Goal: Task Accomplishment & Management: Manage account settings

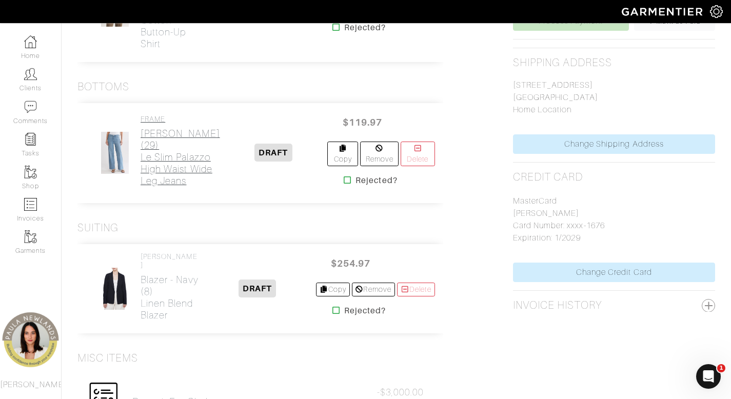
click at [164, 146] on h2 "Jeans - denim (29) Le Slim Palazzo High Waist Wide Leg Jeans" at bounding box center [180, 157] width 79 height 59
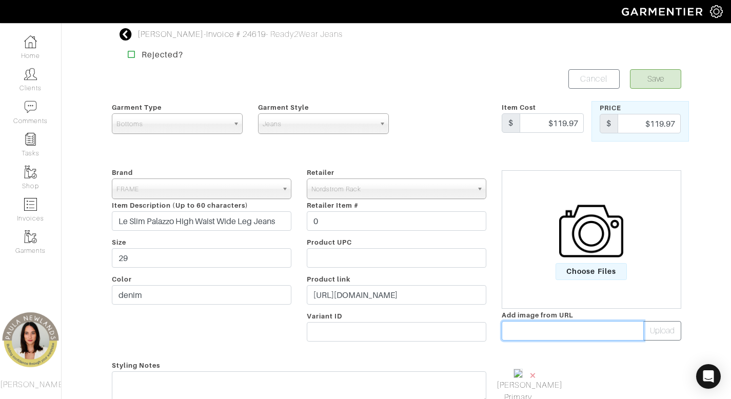
click at [595, 332] on input "text" at bounding box center [573, 330] width 142 height 19
paste input "https://n.nordstrommedia.com/it/8d46dd03-a392-47ba-a4dd-b1016f695466.jpeg?fit=f…"
type input "https://n.nordstrommedia.com/it/8d46dd03-a392-47ba-a4dd-b1016f695466.jpeg?fit=f…"
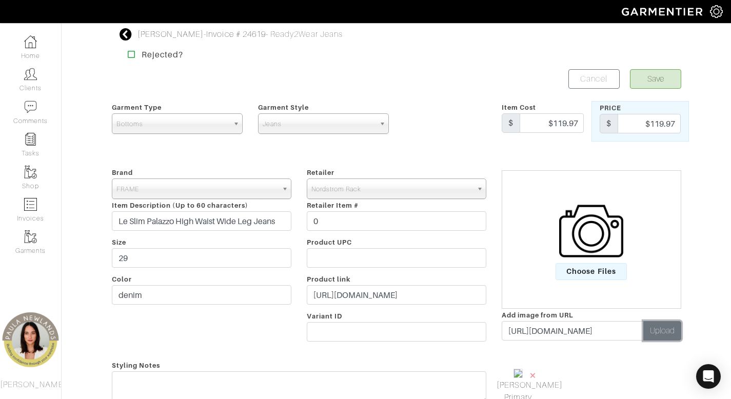
click at [651, 326] on button "Upload" at bounding box center [662, 330] width 38 height 19
click at [581, 377] on span "×" at bounding box center [581, 375] width 8 height 14
click at [664, 73] on button "Save" at bounding box center [655, 78] width 51 height 19
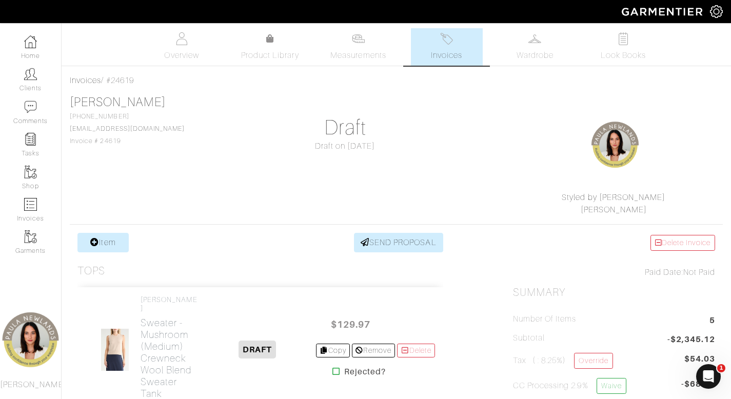
scroll to position [150, 0]
